Goal: Check status

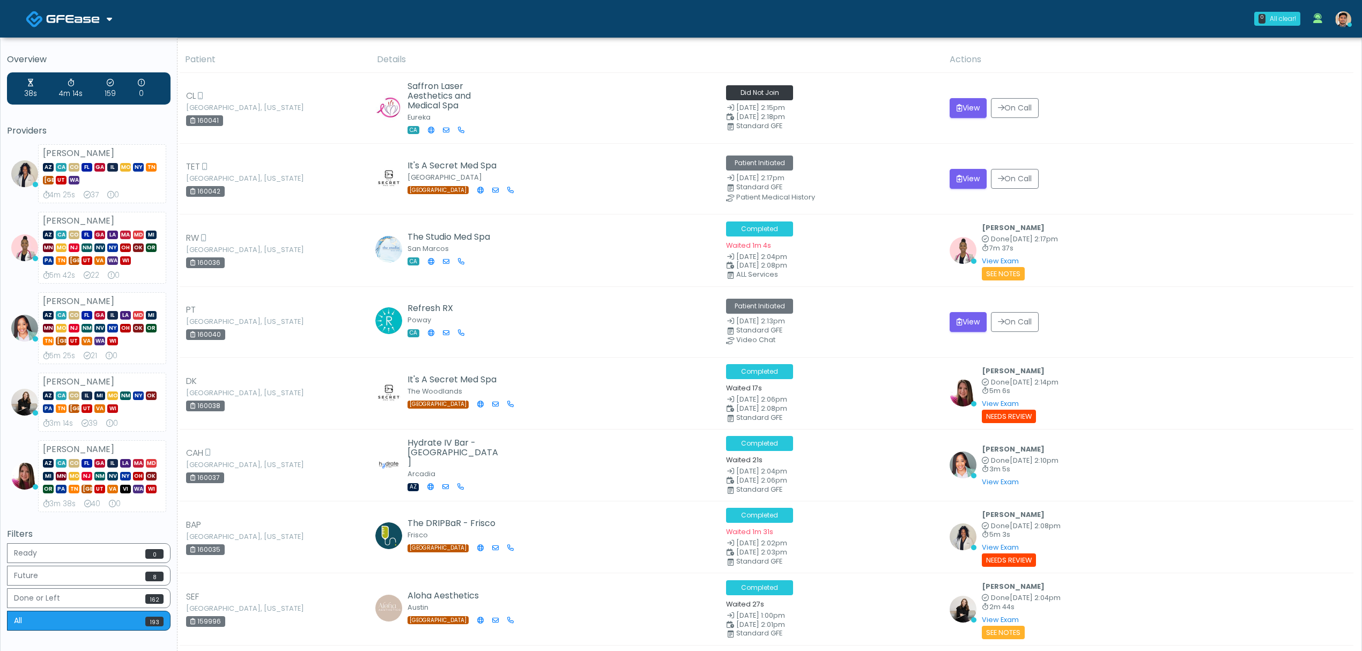
click at [100, 32] on link at bounding box center [69, 18] width 86 height 35
click at [100, 46] on link "Docovia Staffing" at bounding box center [73, 55] width 111 height 26
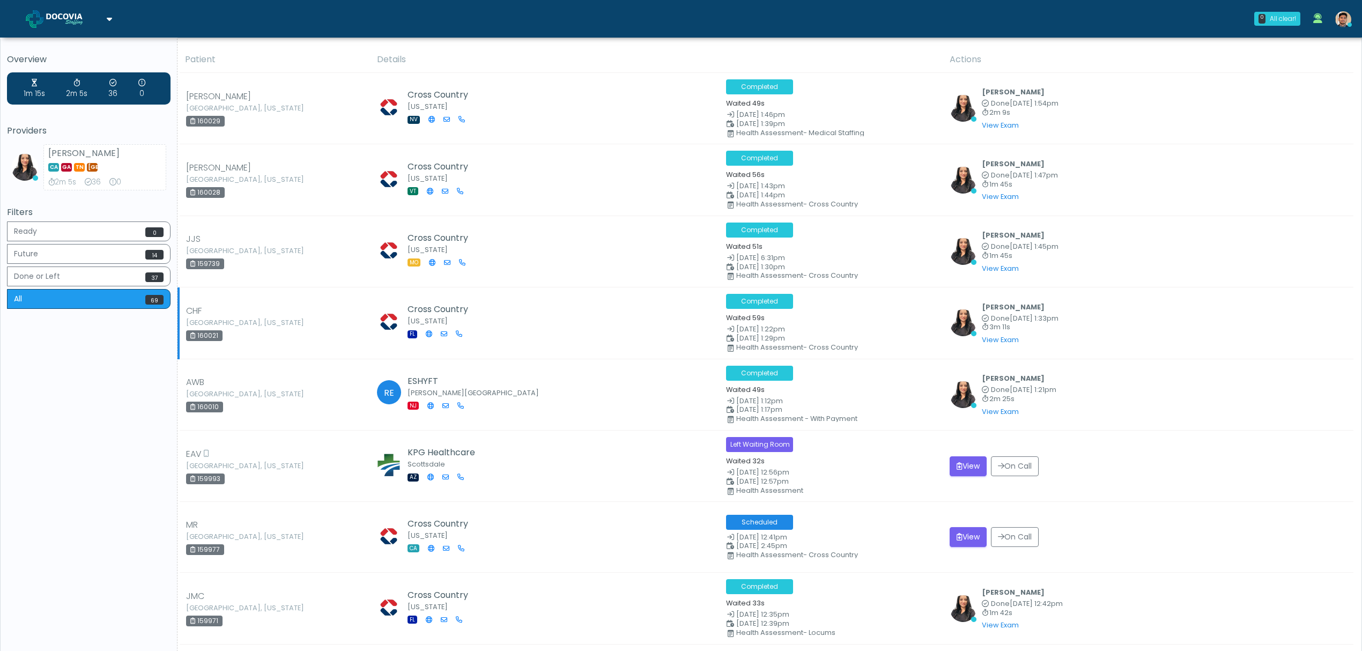
click at [614, 357] on td "Cross Country Florida FL" at bounding box center [544, 322] width 349 height 71
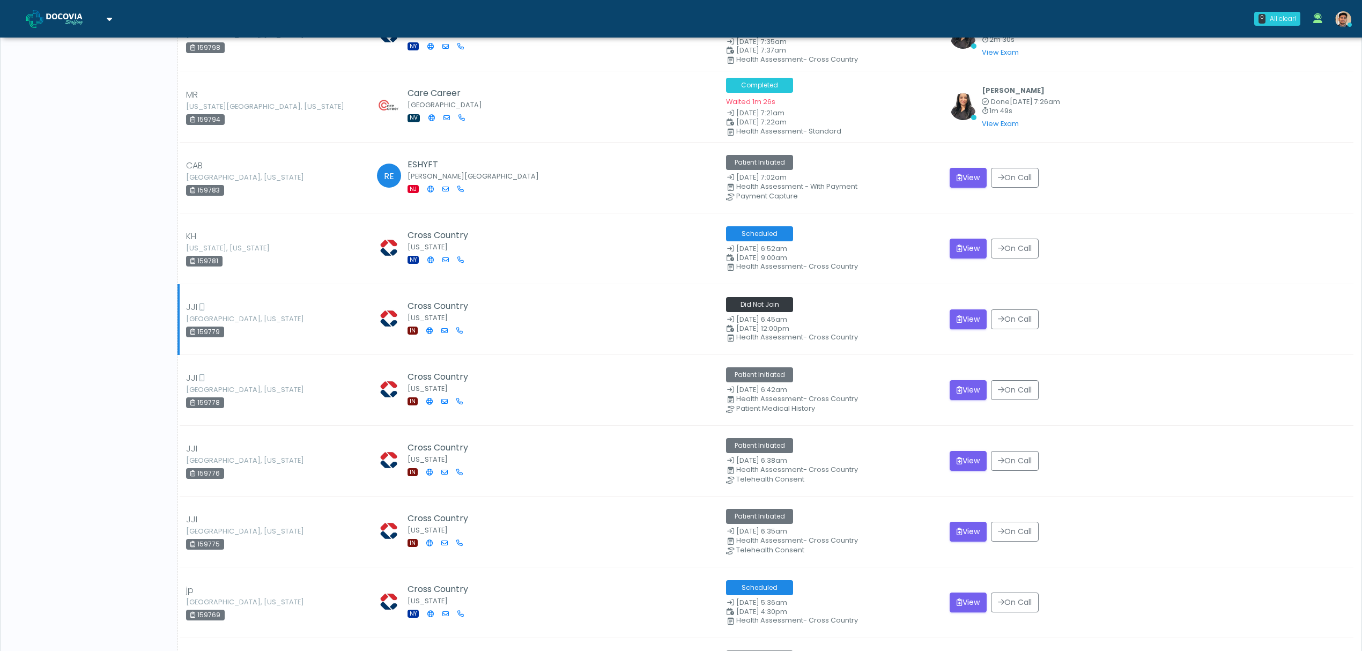
click at [500, 327] on td "Cross Country Indiana IN" at bounding box center [544, 319] width 349 height 71
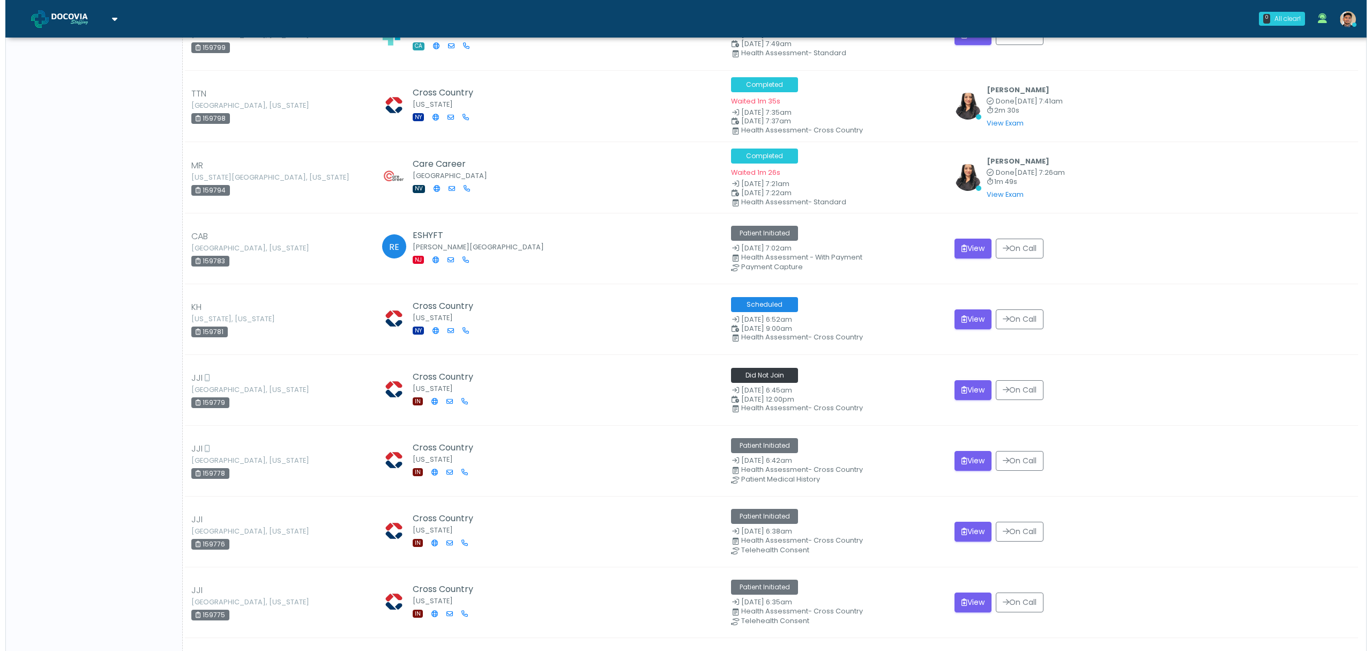
scroll to position [3142, 0]
